Goal: Task Accomplishment & Management: Manage account settings

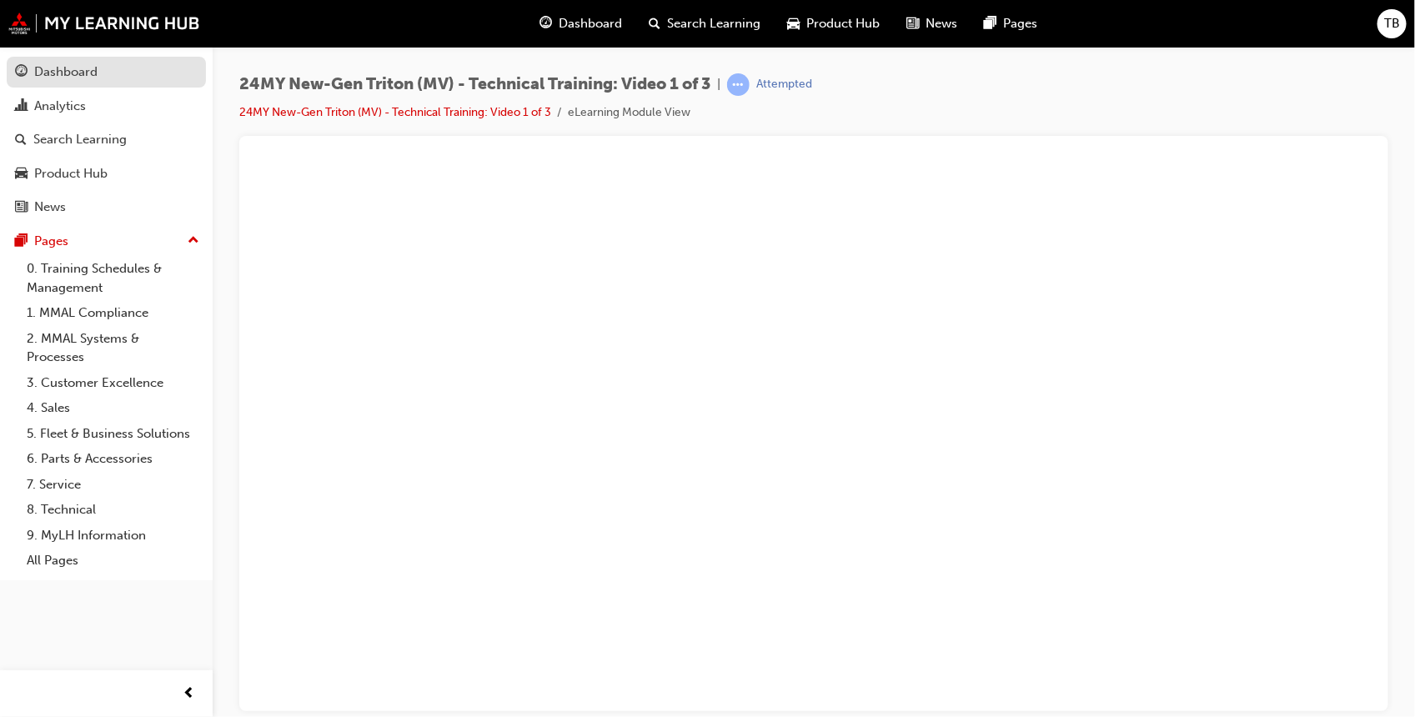
click at [65, 67] on div "Dashboard" at bounding box center [65, 72] width 63 height 19
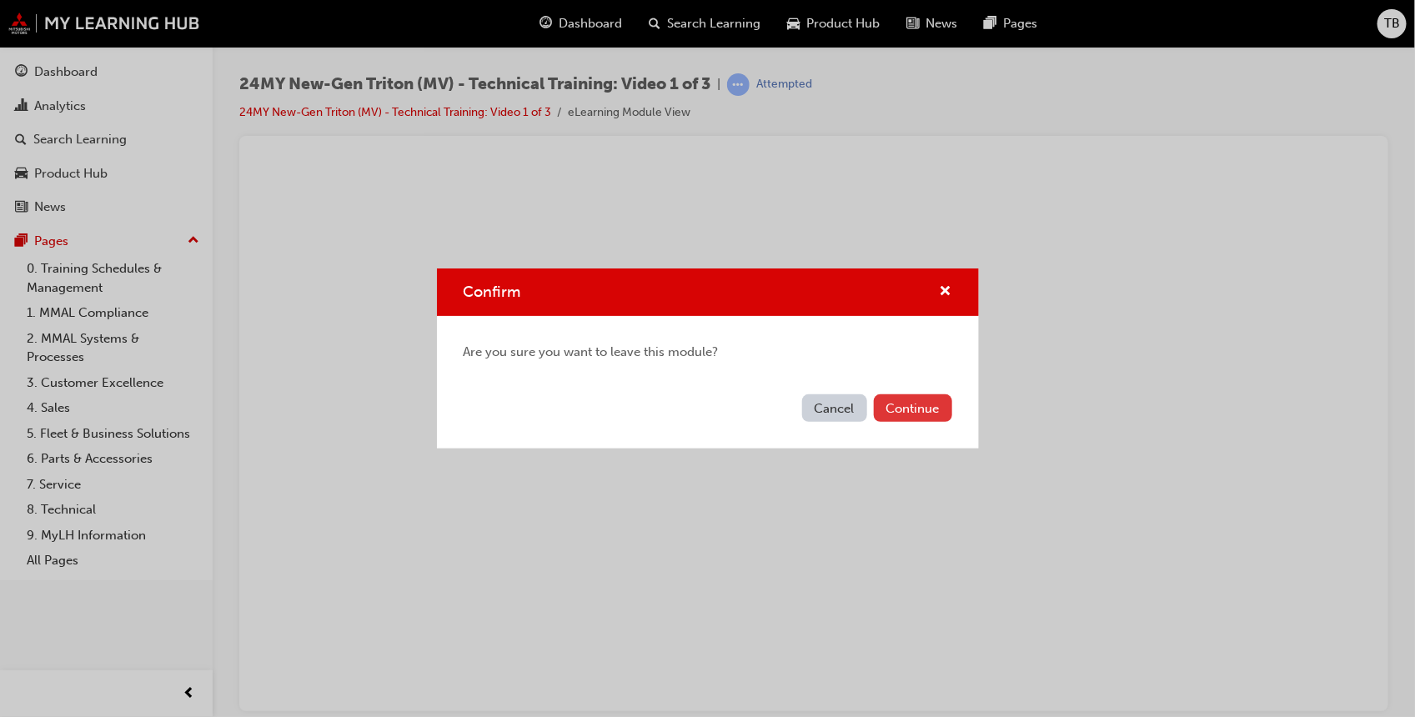
click at [906, 394] on button "Continue" at bounding box center [913, 408] width 78 height 28
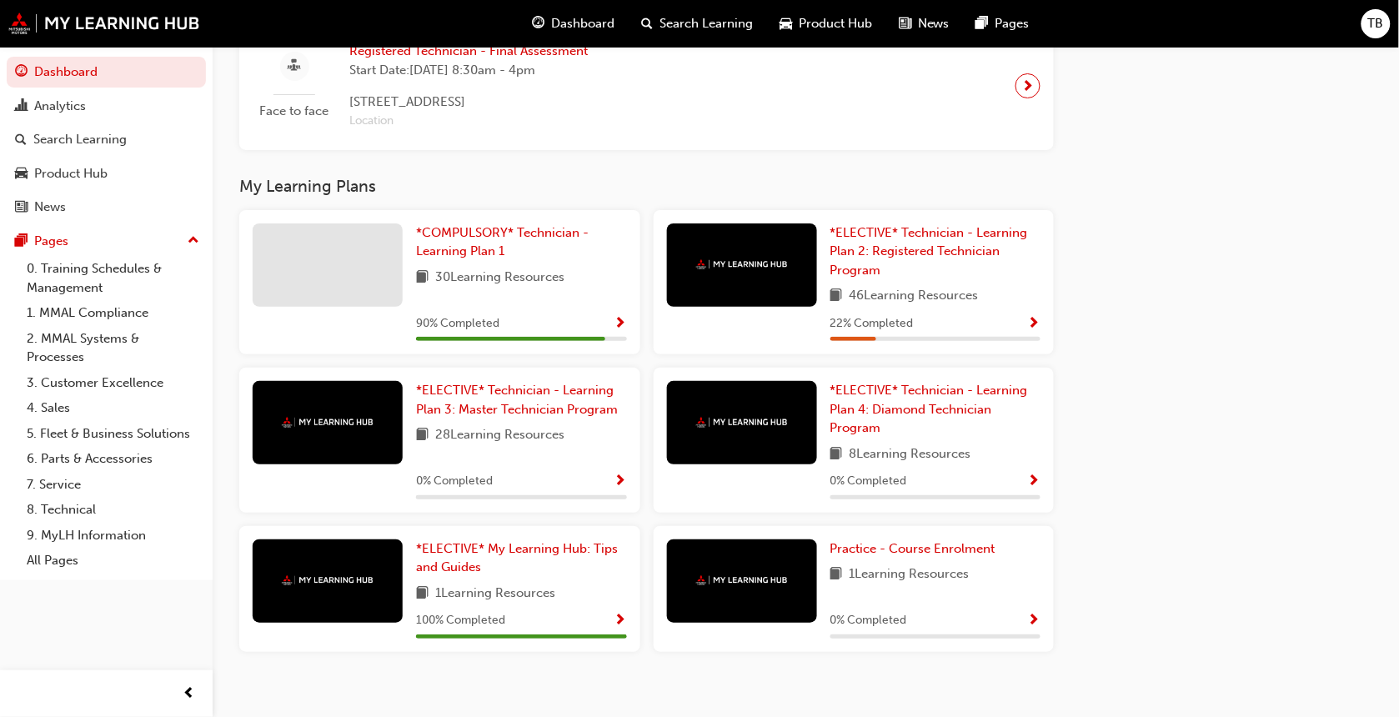
scroll to position [1818, 0]
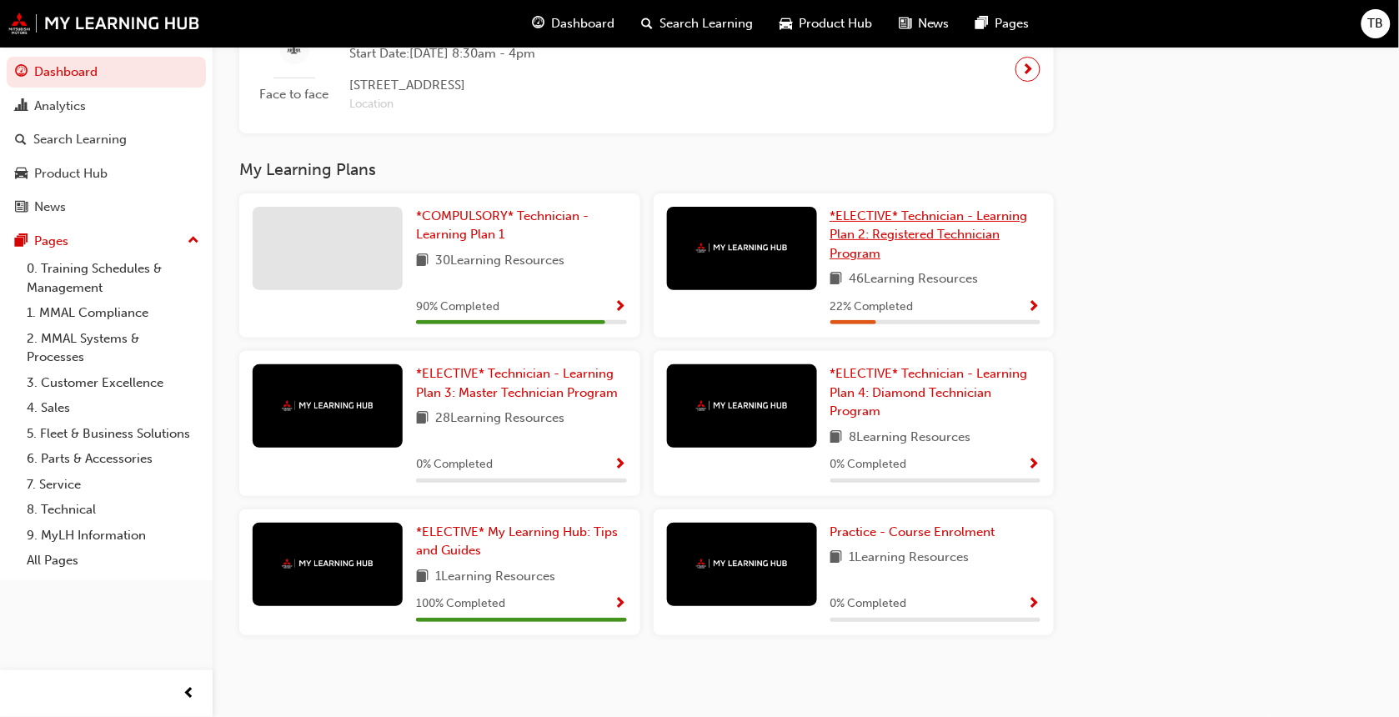
click at [901, 227] on span "*ELECTIVE* Technician - Learning Plan 2: Registered Technician Program" at bounding box center [929, 234] width 198 height 53
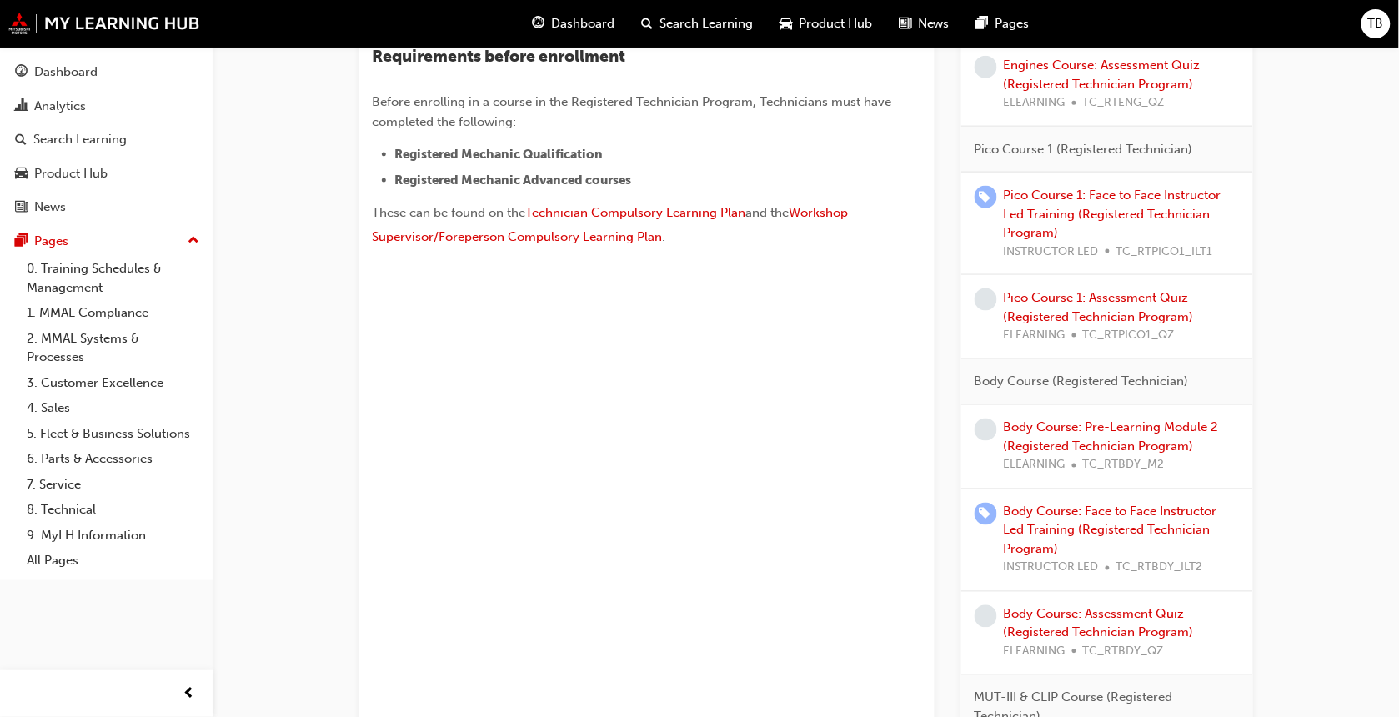
scroll to position [593, 0]
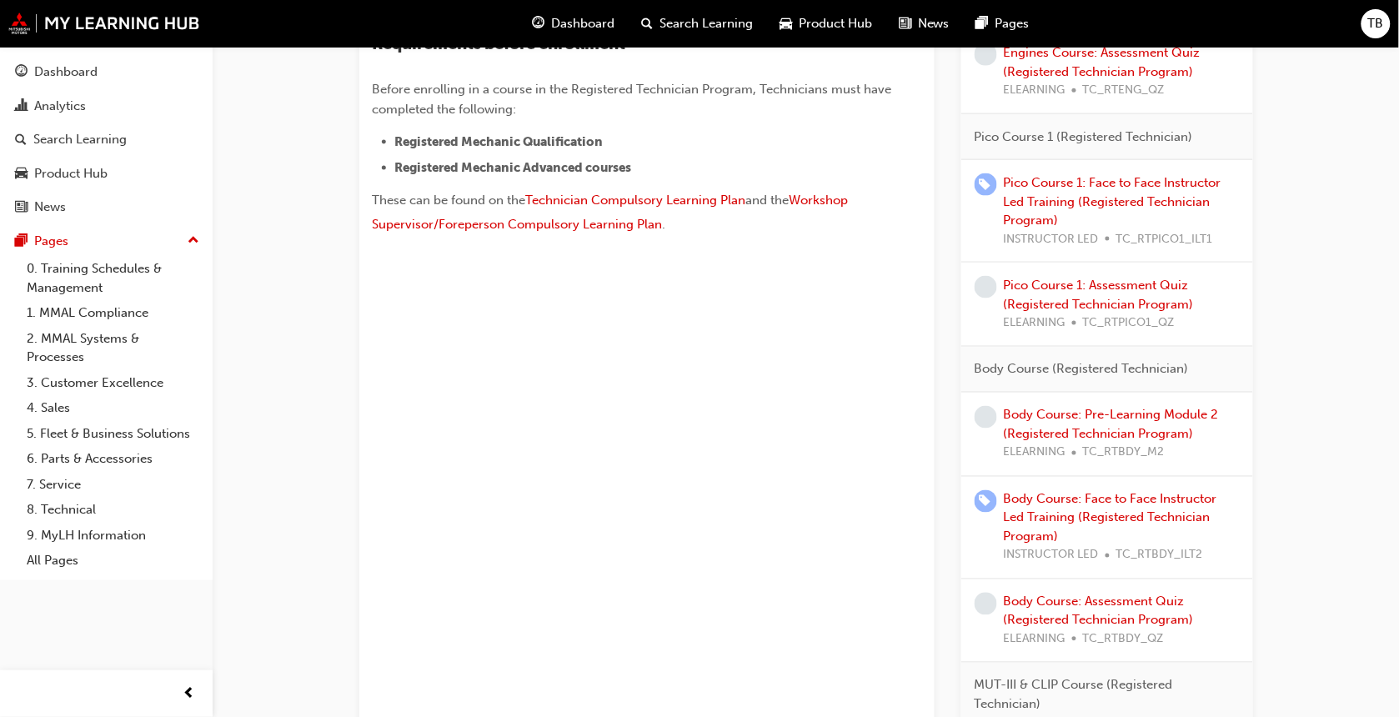
click at [1377, 25] on span "TB" at bounding box center [1376, 23] width 16 height 19
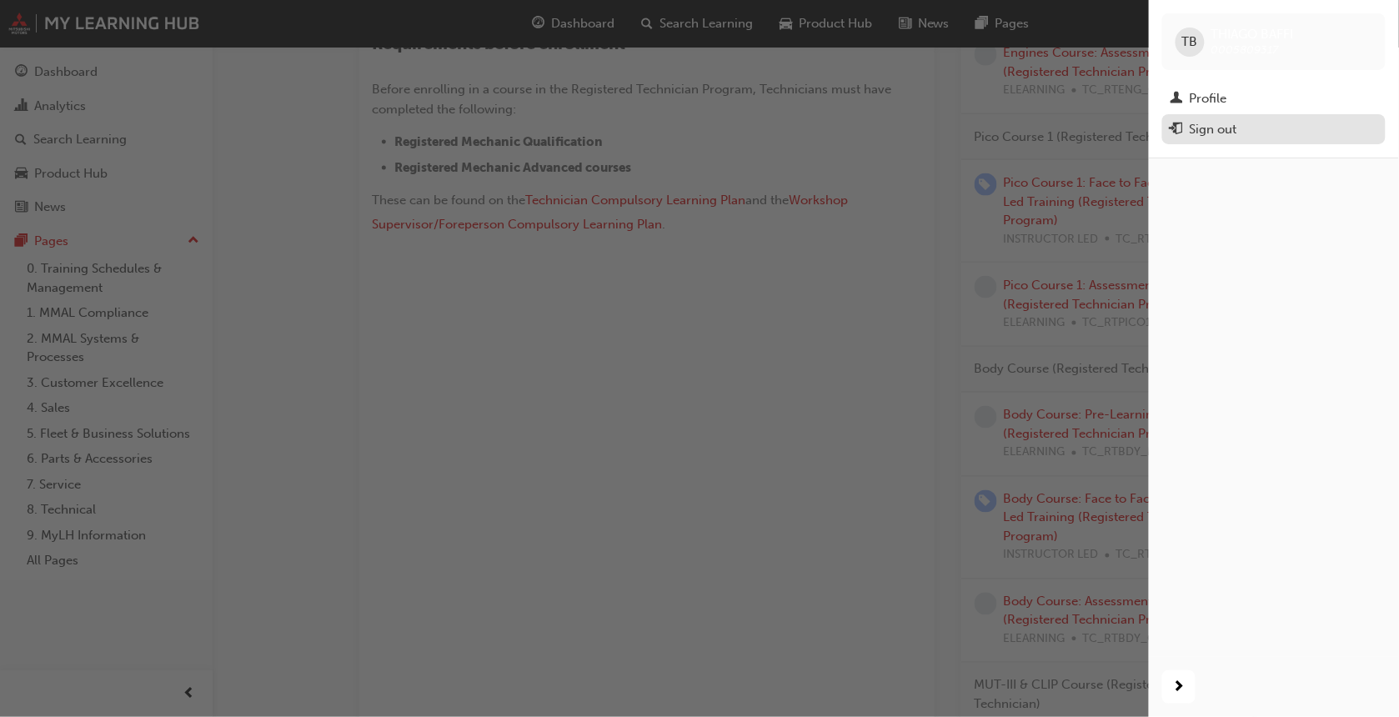
click at [1244, 122] on div "Sign out" at bounding box center [1274, 129] width 207 height 21
